Goal: Obtain resource: Download file/media

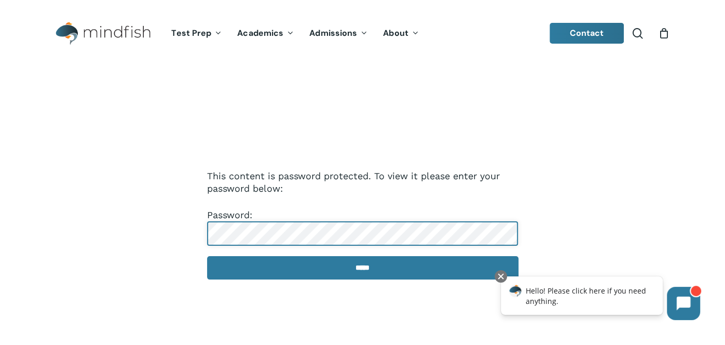
click at [207, 256] on input "*****" at bounding box center [362, 267] width 311 height 23
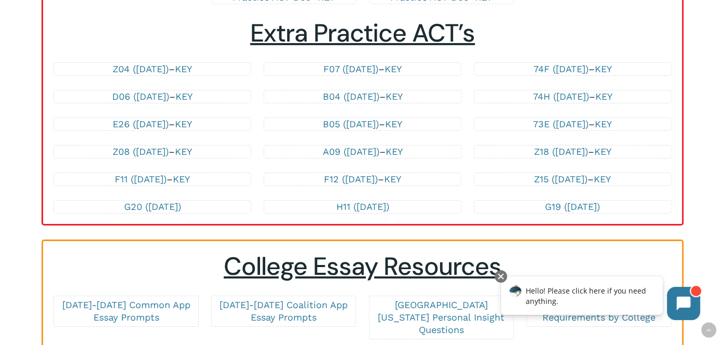
scroll to position [2298, 0]
click at [584, 146] on link "Z18 ([DATE])" at bounding box center [561, 151] width 54 height 11
